Goal: Task Accomplishment & Management: Complete application form

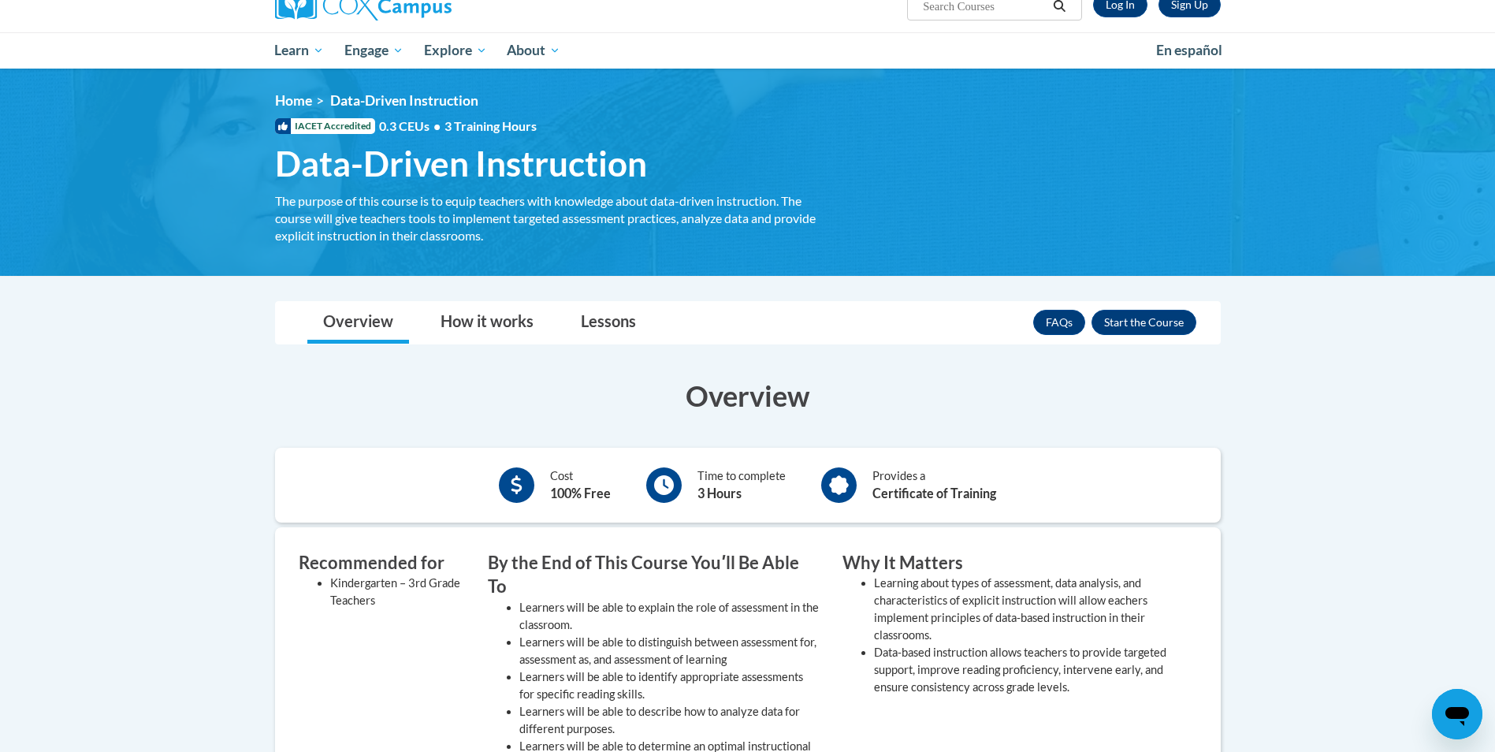
scroll to position [79, 0]
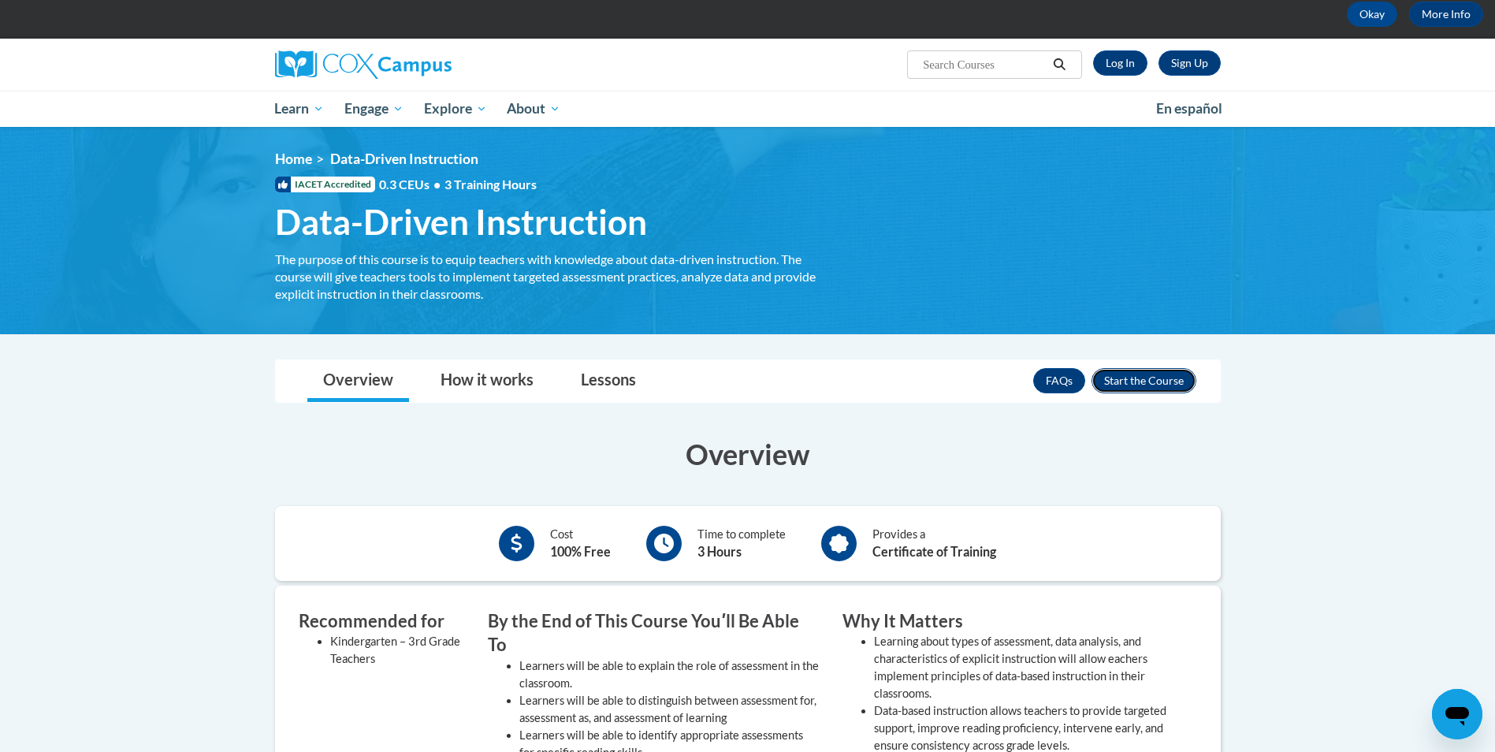
click at [1161, 376] on button "Enroll" at bounding box center [1143, 380] width 105 height 25
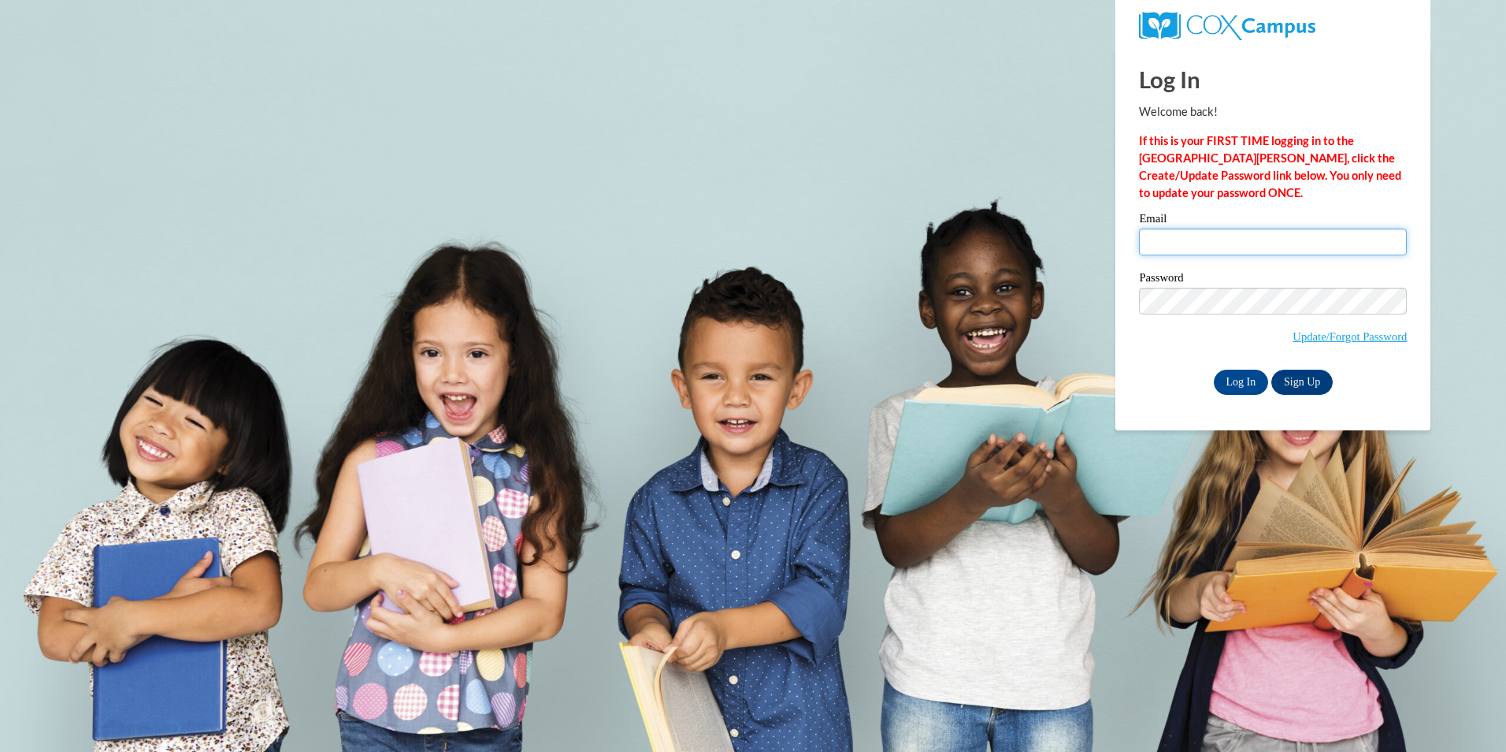
click at [1202, 236] on input "Email" at bounding box center [1273, 241] width 268 height 27
type input "[EMAIL_ADDRESS][DOMAIN_NAME]"
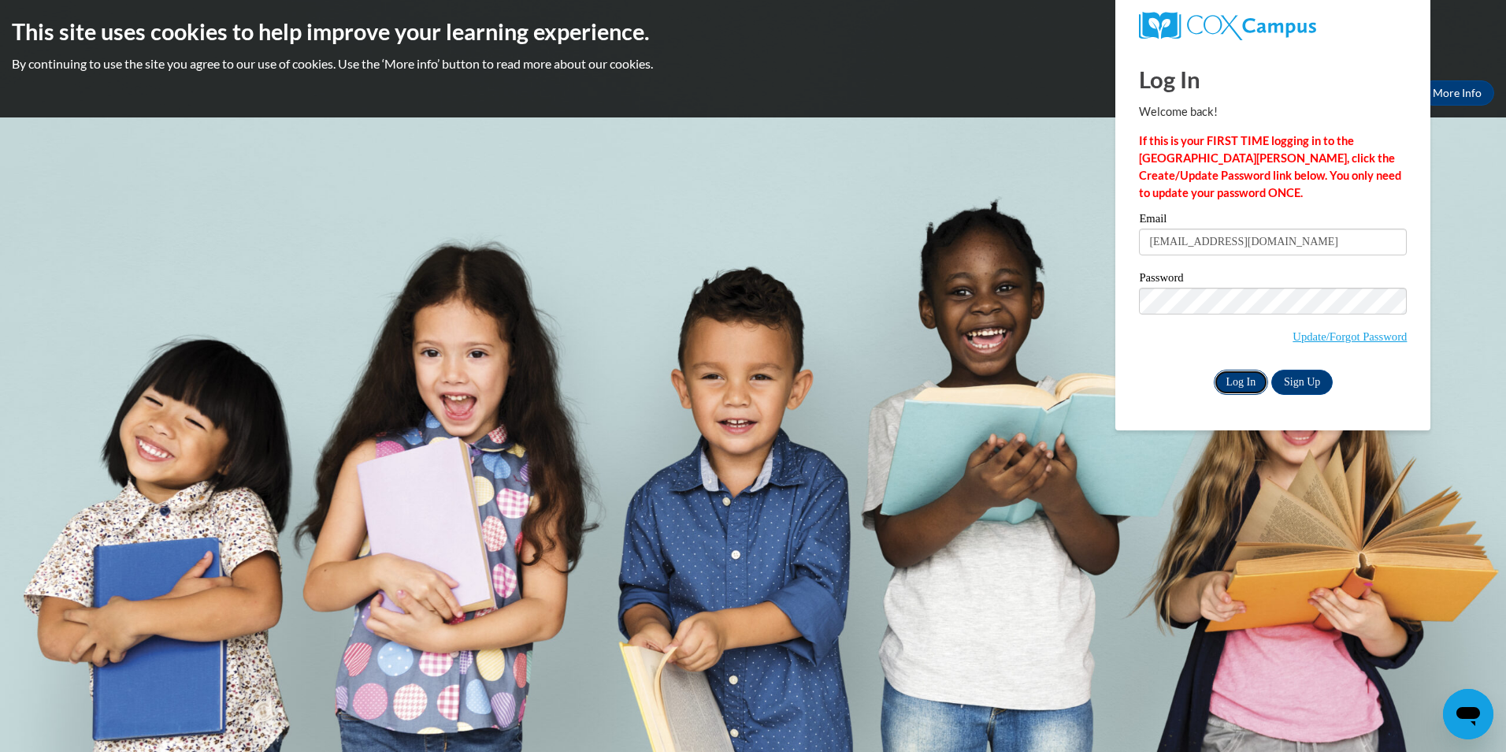
click at [1229, 377] on input "Log In" at bounding box center [1241, 382] width 55 height 25
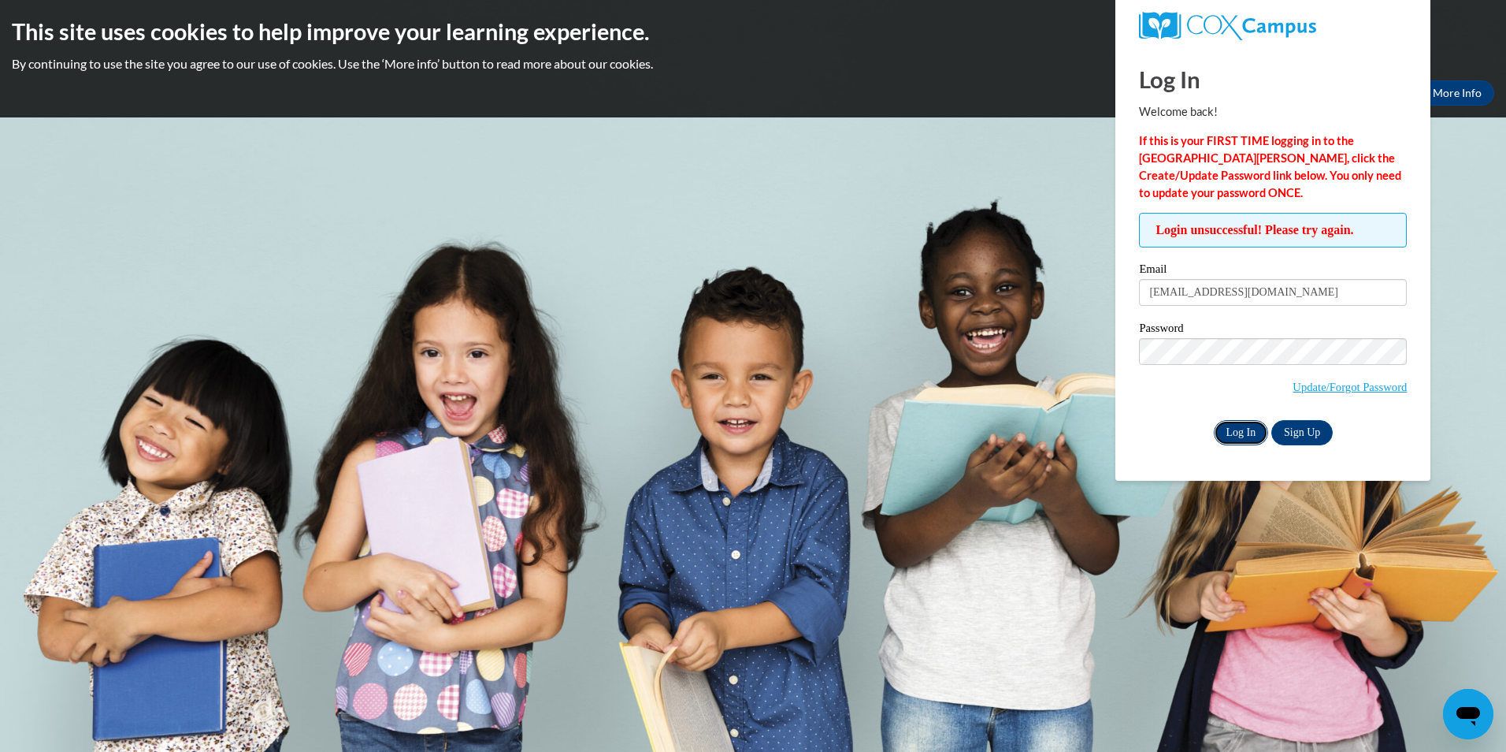
click at [1238, 426] on input "Log In" at bounding box center [1241, 432] width 55 height 25
click at [1086, 362] on body "This site uses cookies to help improve your learning experience. By continuing …" at bounding box center [753, 376] width 1506 height 752
click at [1128, 409] on div "Login unsuccessful! Please try again. Please enter your email! Please enter you…" at bounding box center [1273, 329] width 292 height 232
click at [1257, 431] on input "Log In" at bounding box center [1241, 432] width 55 height 25
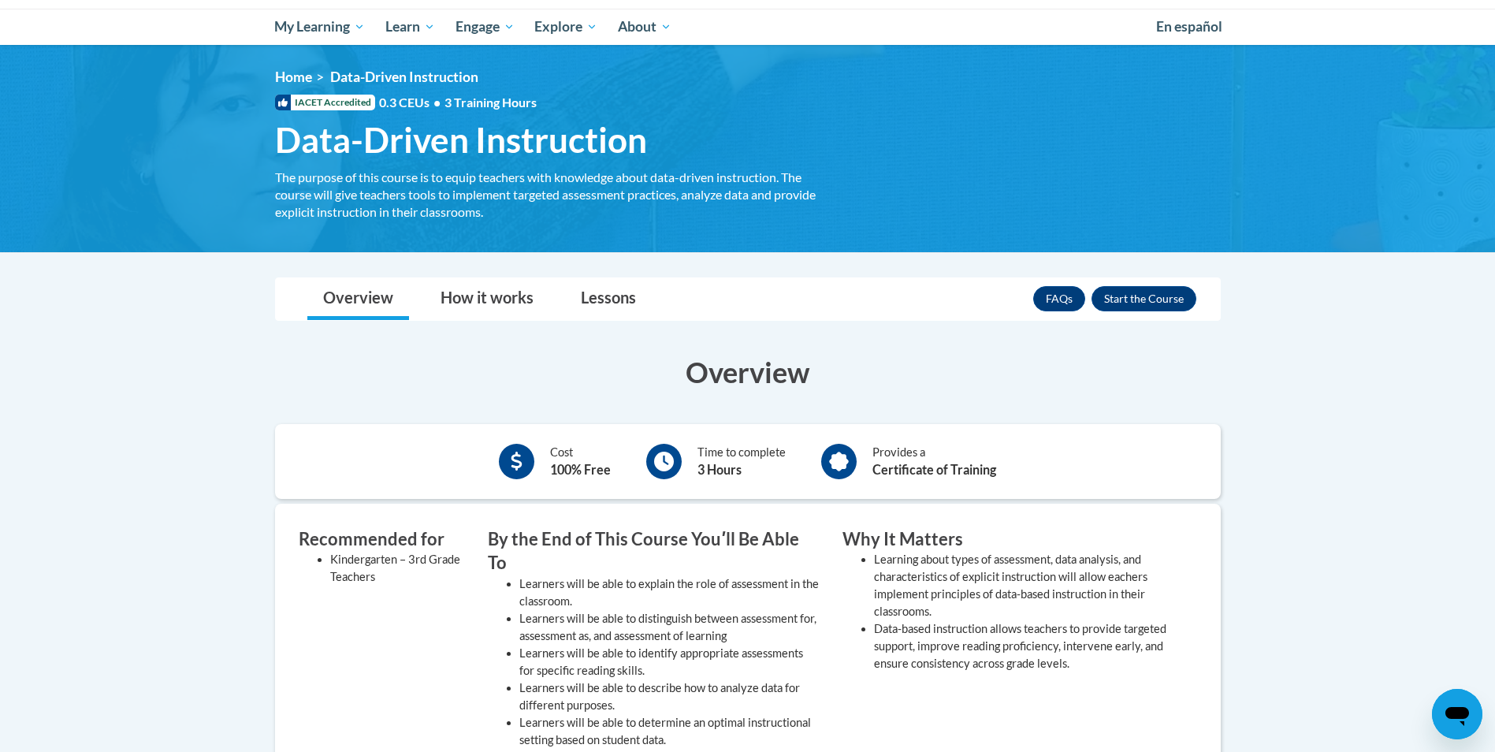
scroll to position [236, 0]
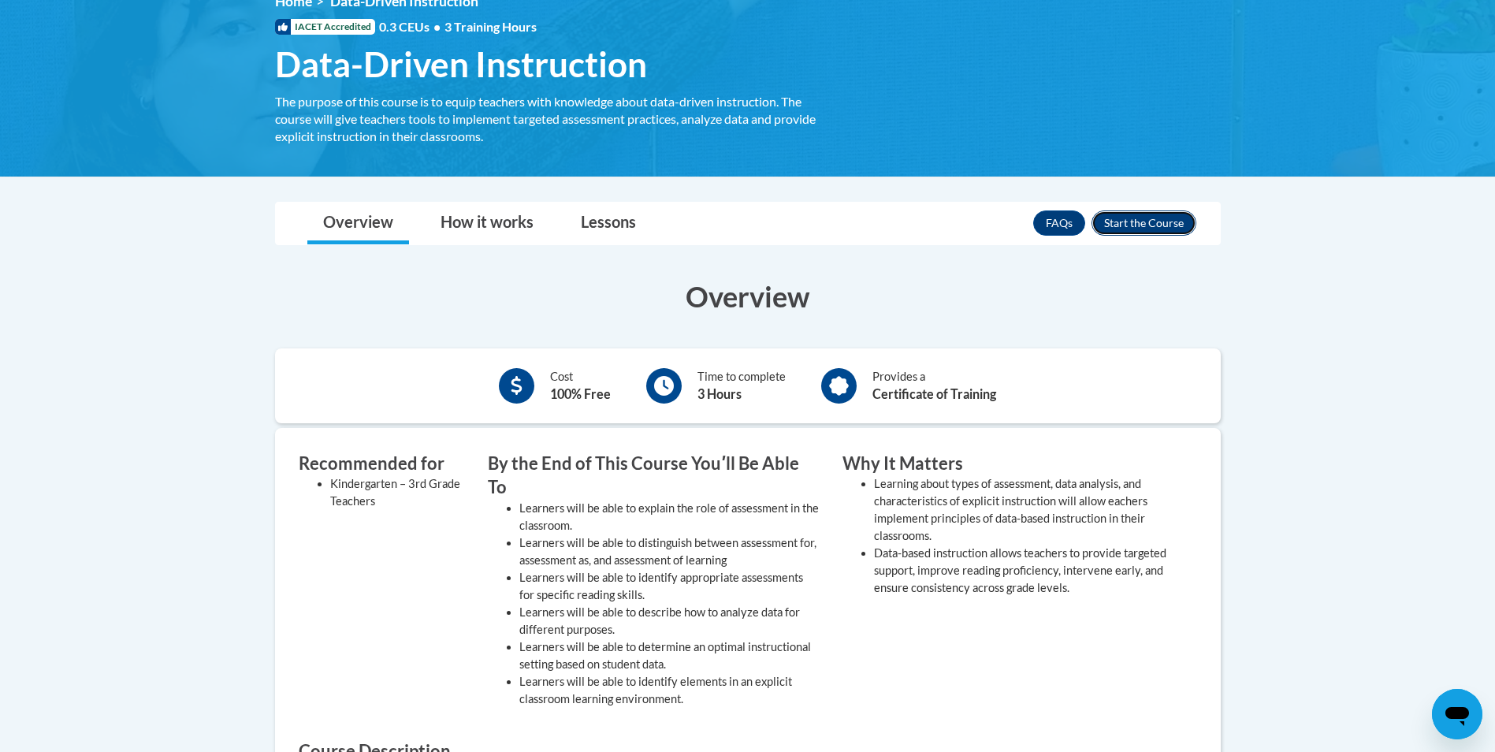
click at [1157, 221] on button "Enroll" at bounding box center [1143, 222] width 105 height 25
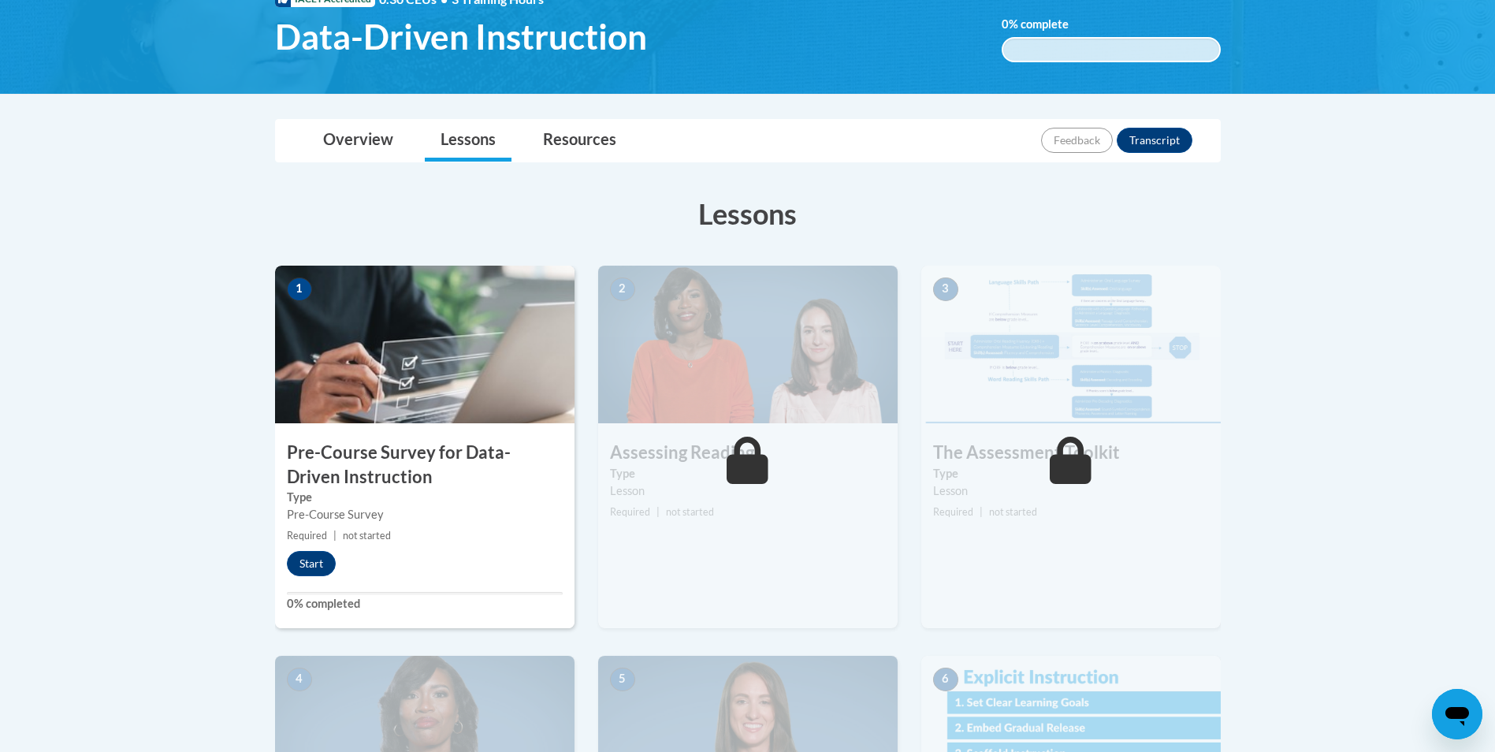
scroll to position [236, 0]
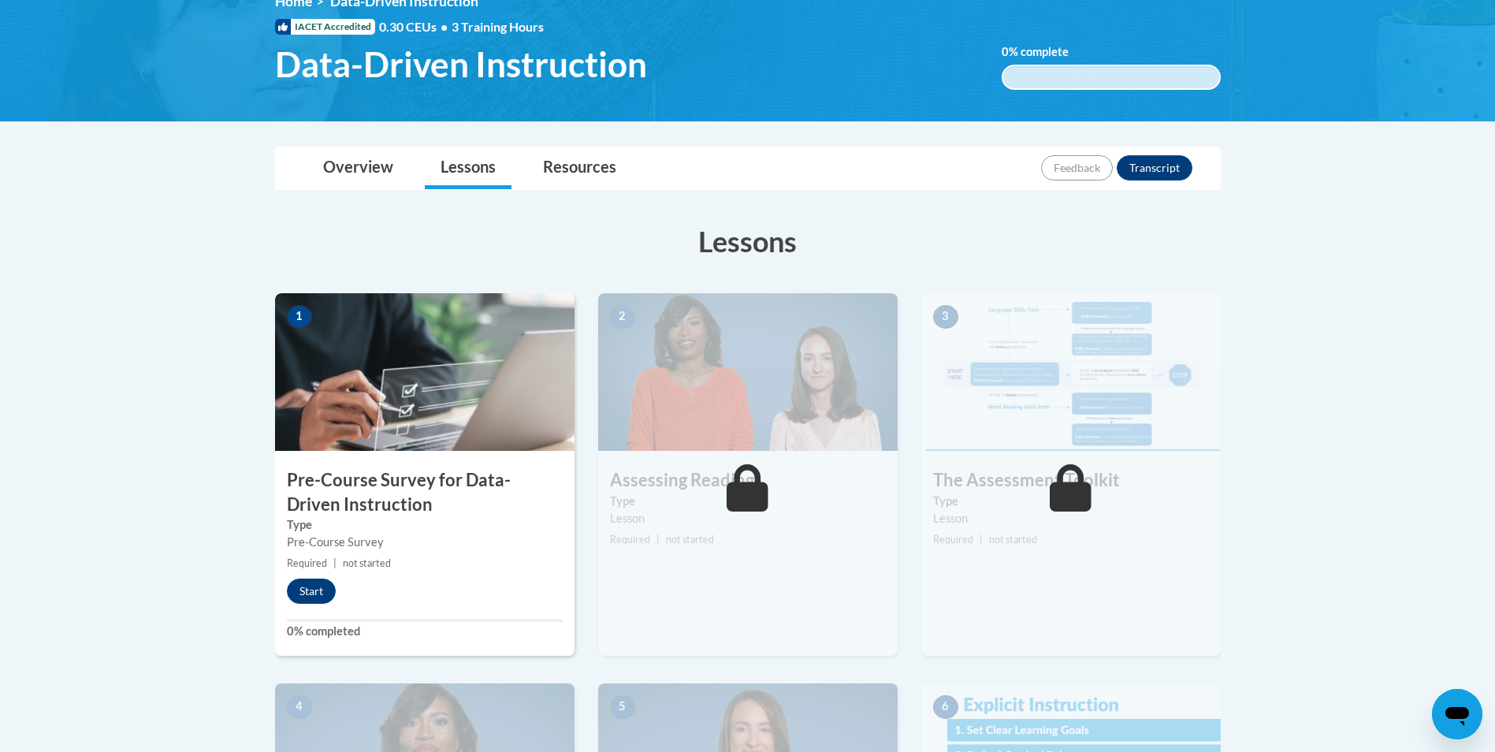
click at [745, 502] on icon at bounding box center [747, 487] width 42 height 47
click at [1137, 168] on button "Transcript" at bounding box center [1154, 167] width 76 height 25
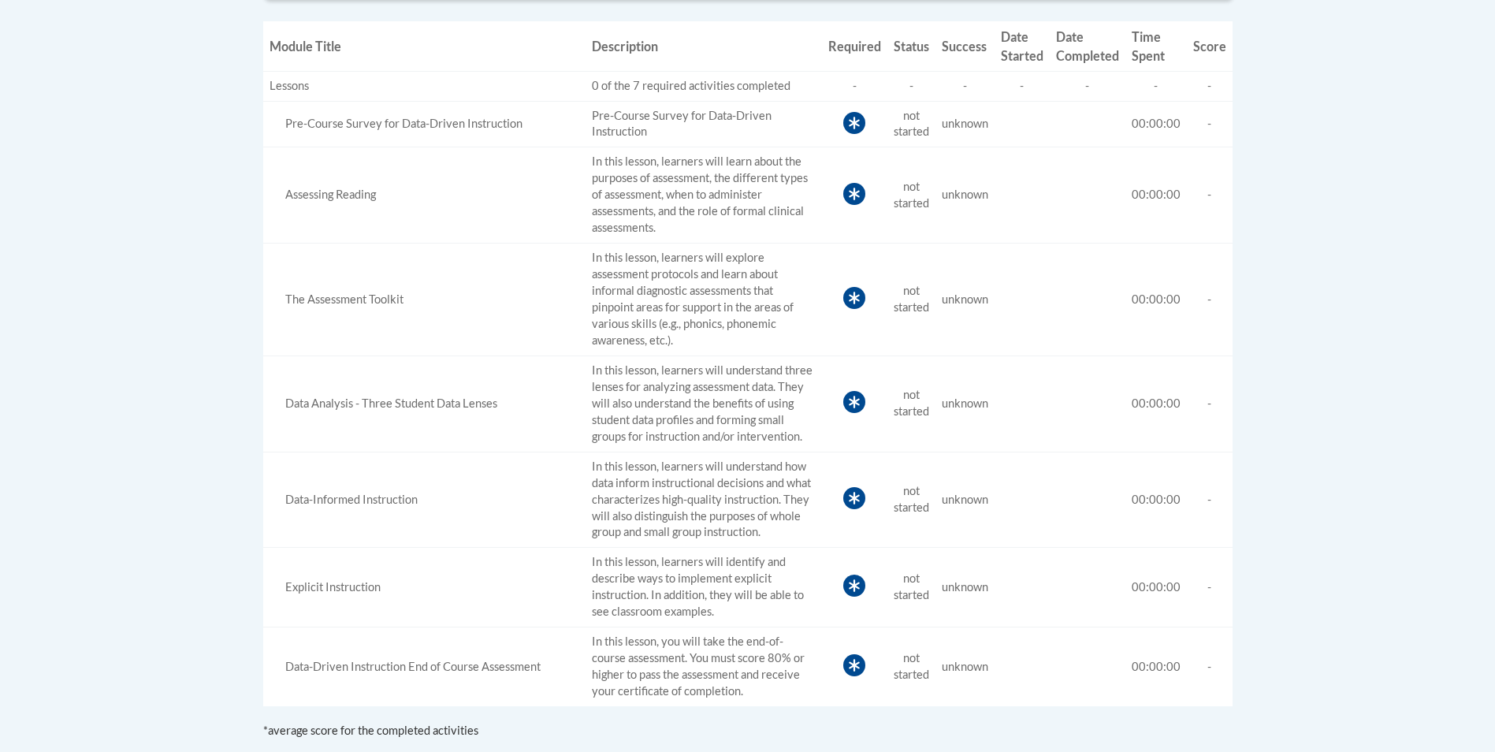
scroll to position [630, 0]
drag, startPoint x: 670, startPoint y: 624, endPoint x: 605, endPoint y: 482, distance: 155.8
click at [605, 483] on td "In this lesson, learners will understand how data inform instructional decision…" at bounding box center [703, 495] width 236 height 96
drag, startPoint x: 605, startPoint y: 482, endPoint x: 538, endPoint y: 449, distance: 74.7
click at [537, 450] on td "Data-Informed Instruction" at bounding box center [424, 495] width 322 height 96
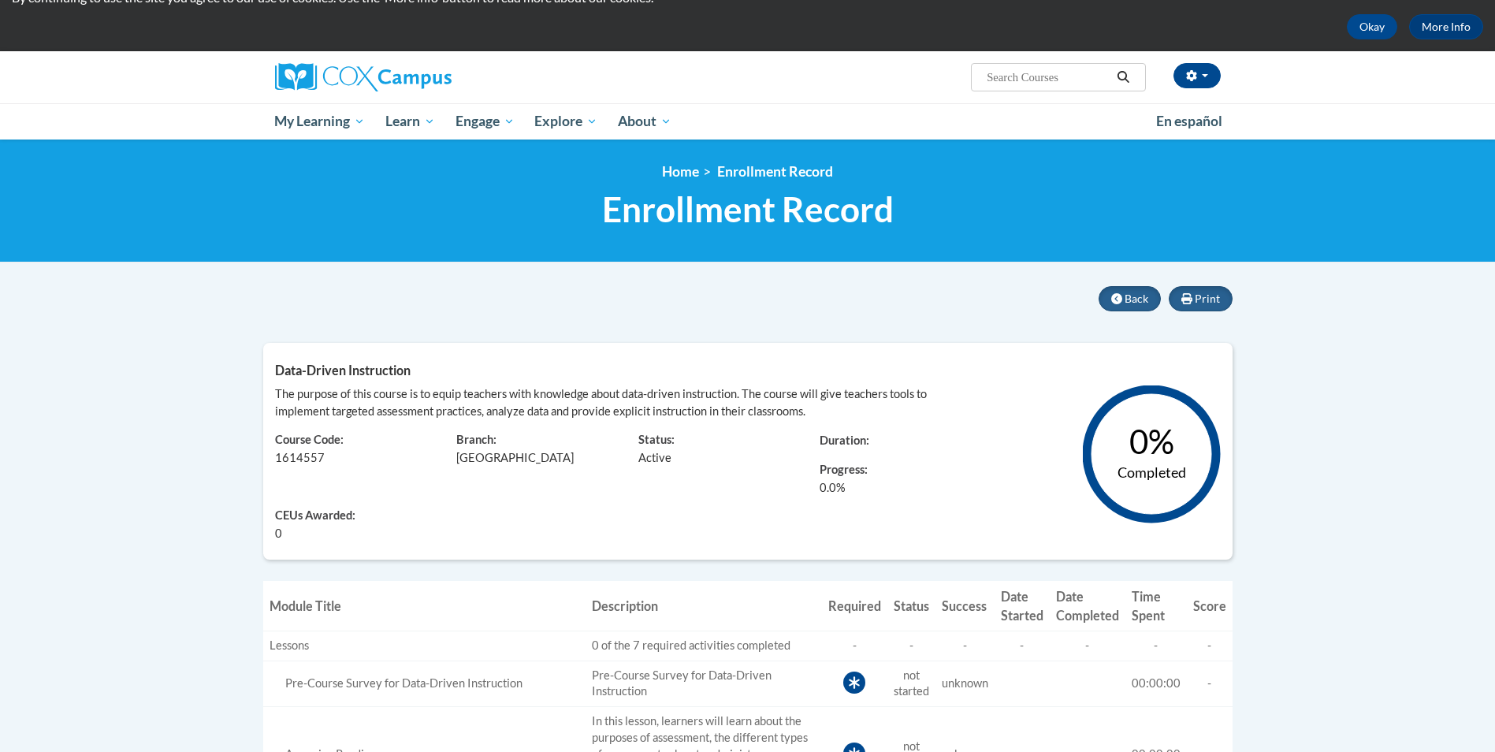
scroll to position [0, 0]
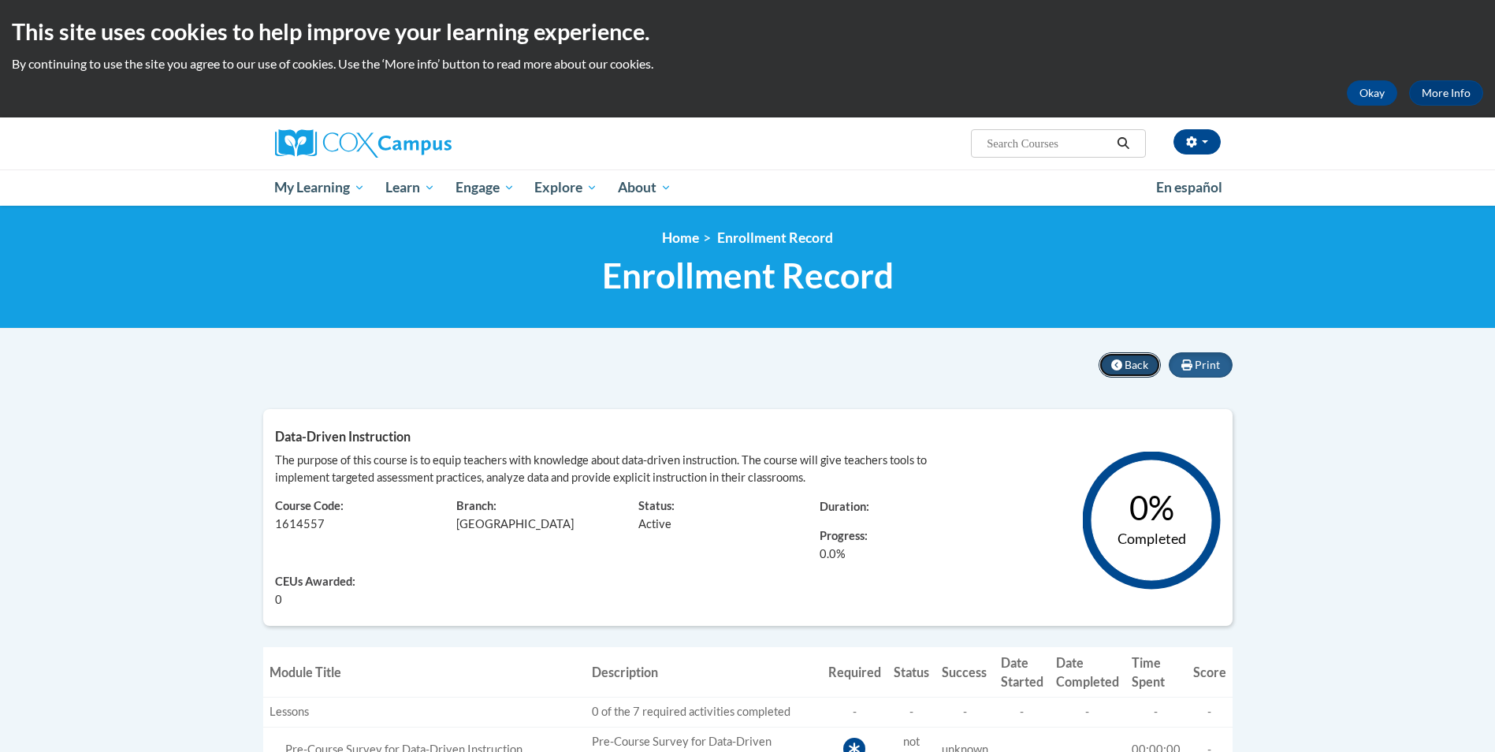
click at [1133, 373] on button "Back" at bounding box center [1129, 364] width 62 height 25
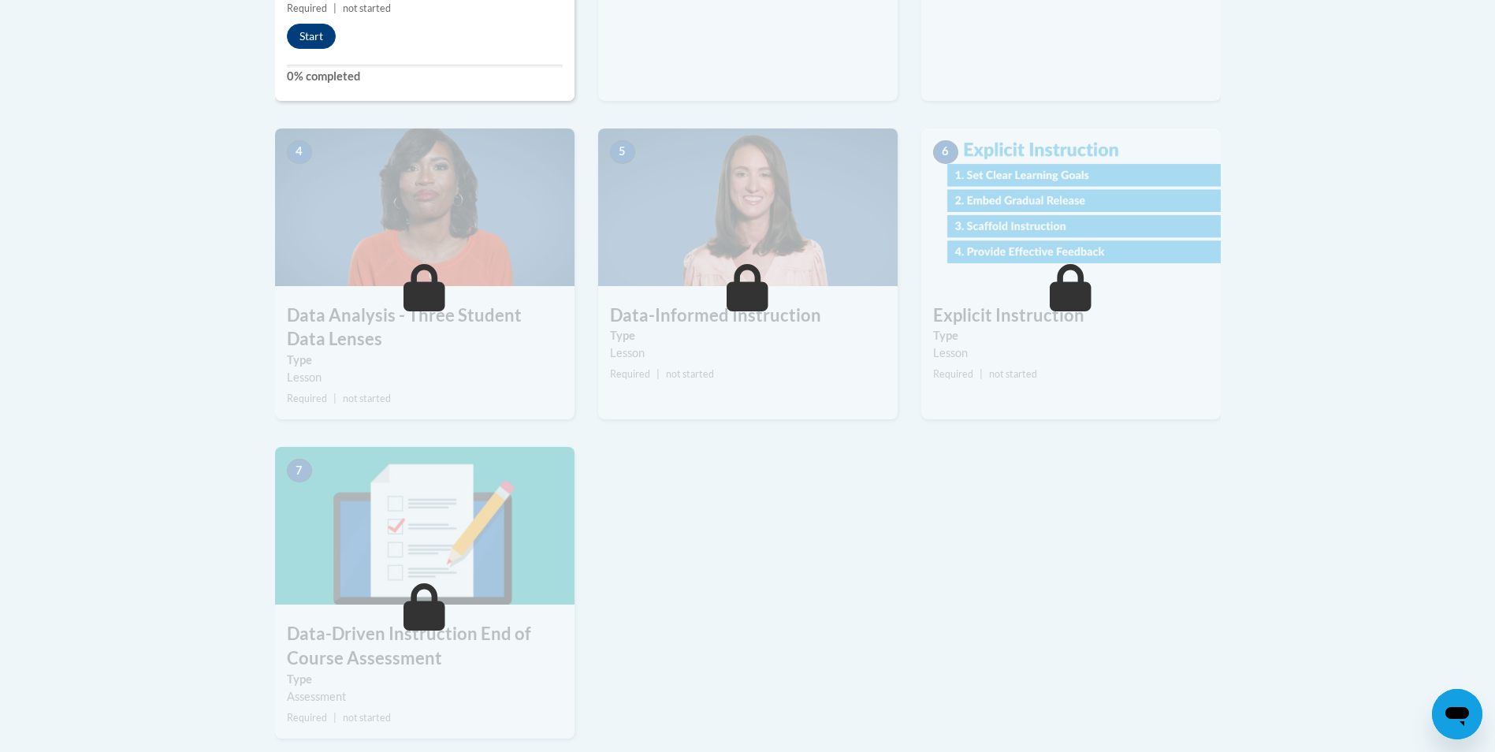
scroll to position [867, 0]
